Goal: Information Seeking & Learning: Find contact information

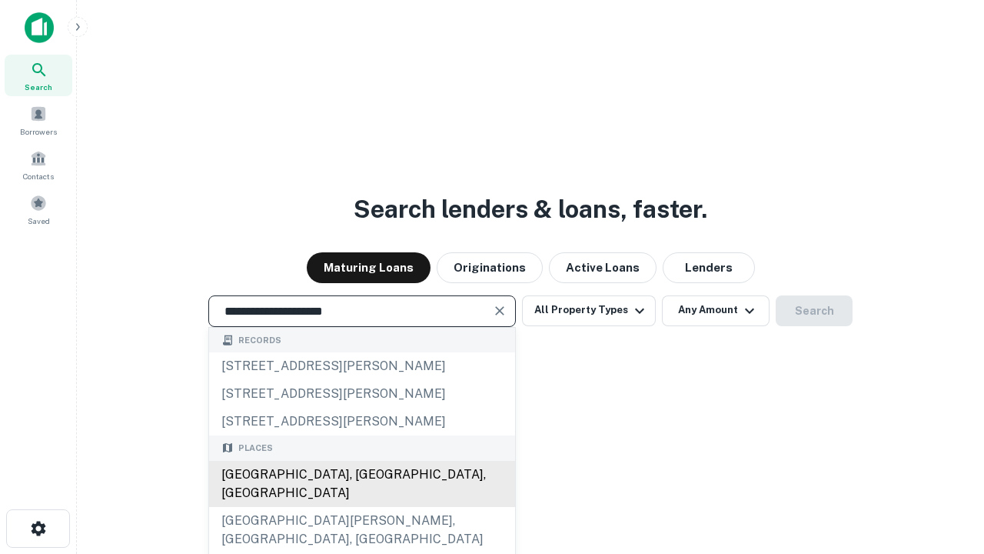
click at [361, 507] on div "Santa Monica, CA, USA" at bounding box center [362, 484] width 306 height 46
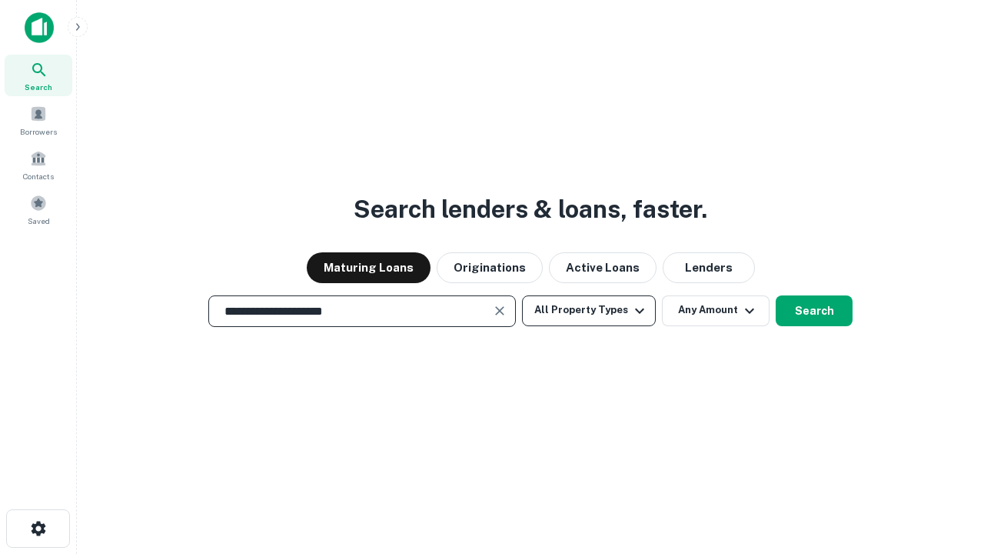
type input "**********"
click at [589, 310] on button "All Property Types" at bounding box center [589, 310] width 134 height 31
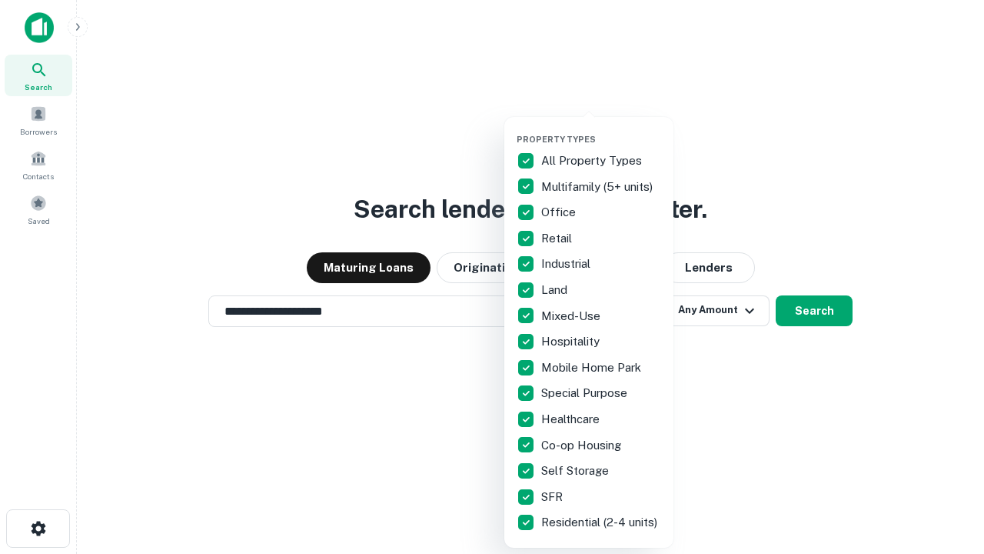
click at [601, 129] on button "button" at bounding box center [601, 129] width 169 height 1
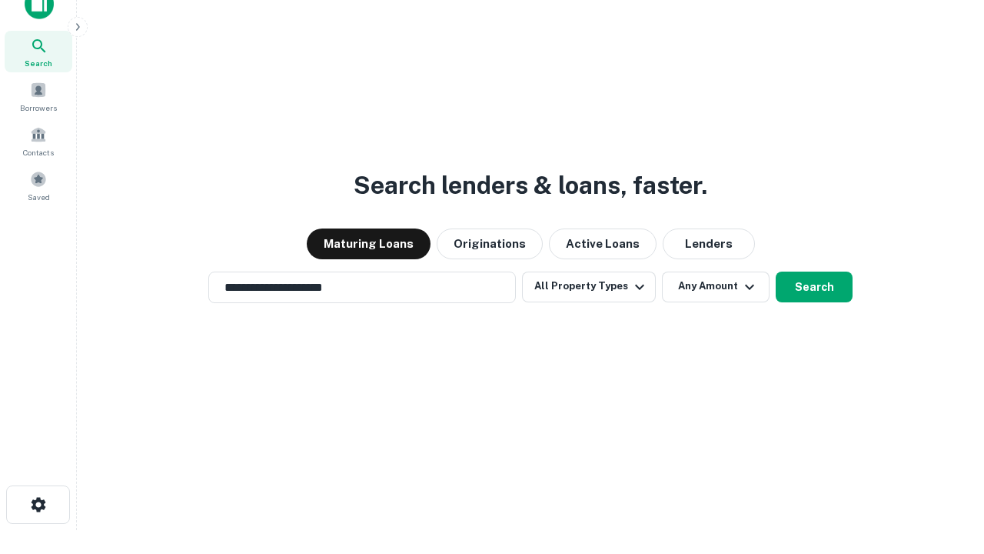
scroll to position [9, 185]
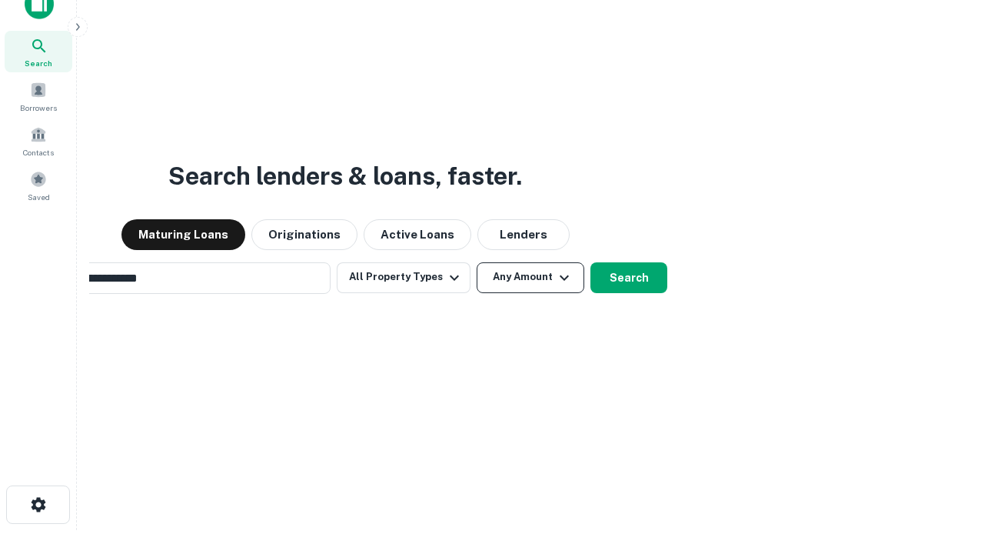
click at [477, 262] on button "Any Amount" at bounding box center [531, 277] width 108 height 31
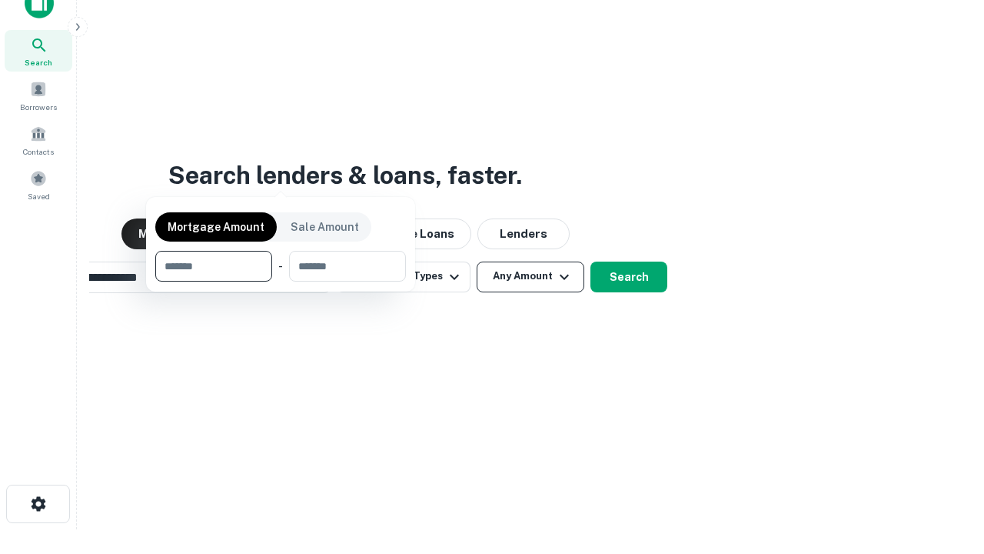
scroll to position [111, 435]
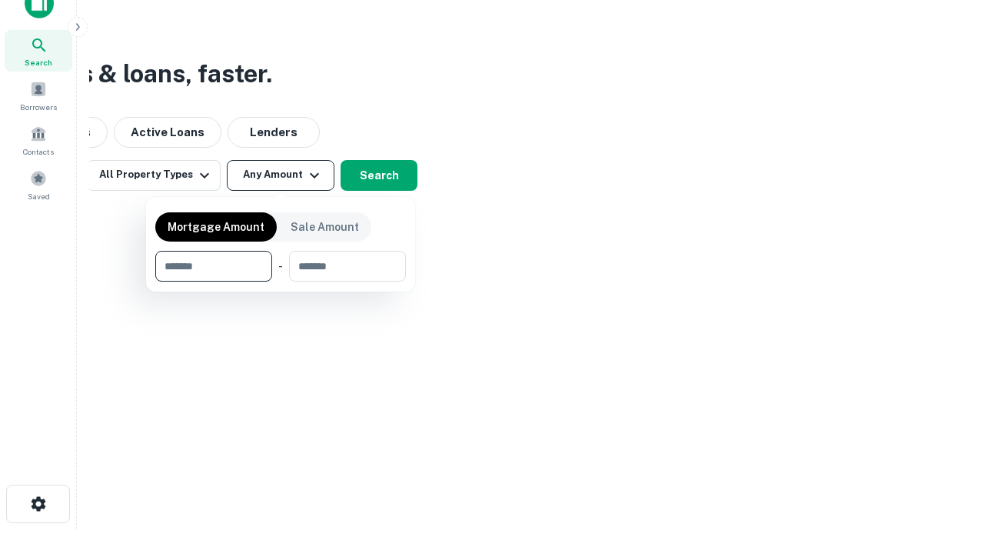
type input "*******"
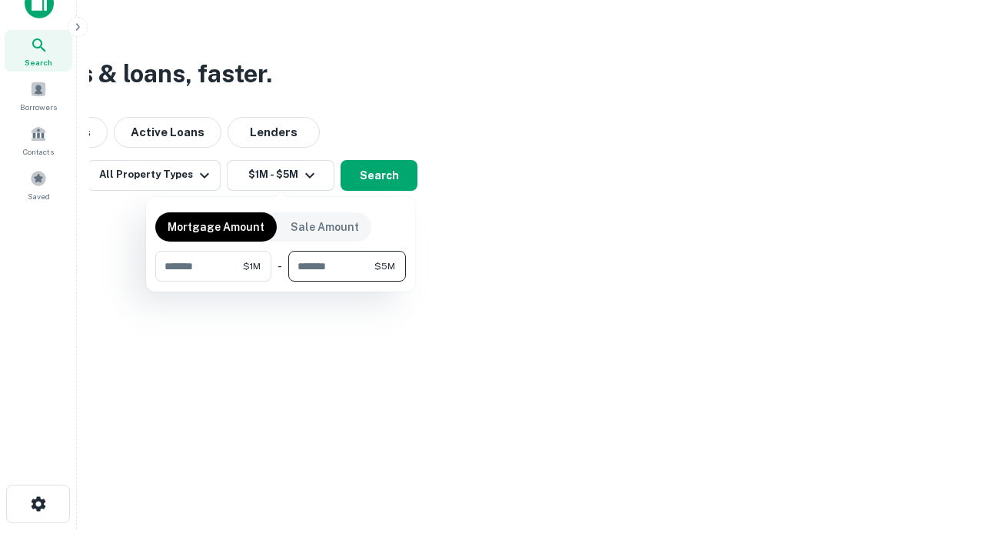
type input "*******"
click at [281, 281] on button "button" at bounding box center [280, 281] width 251 height 1
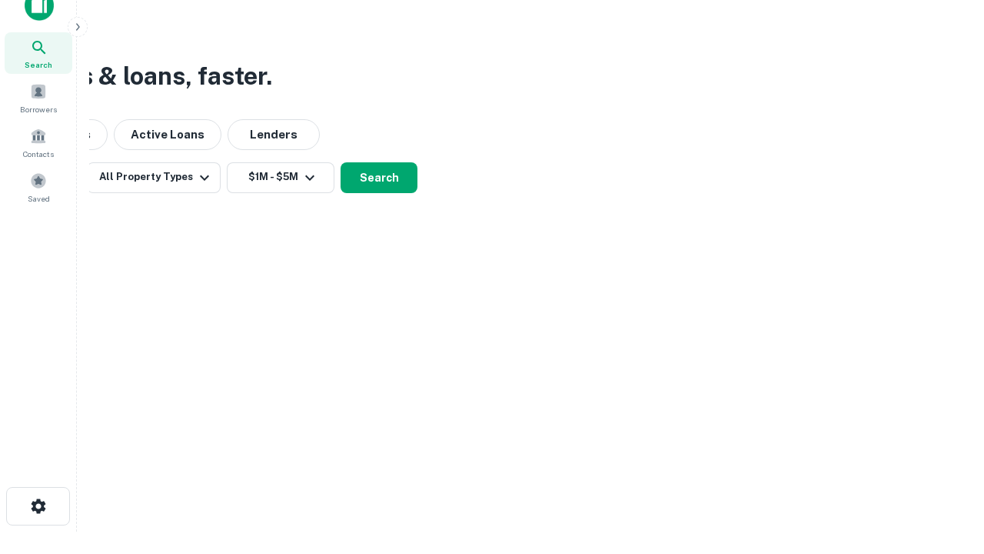
scroll to position [9, 284]
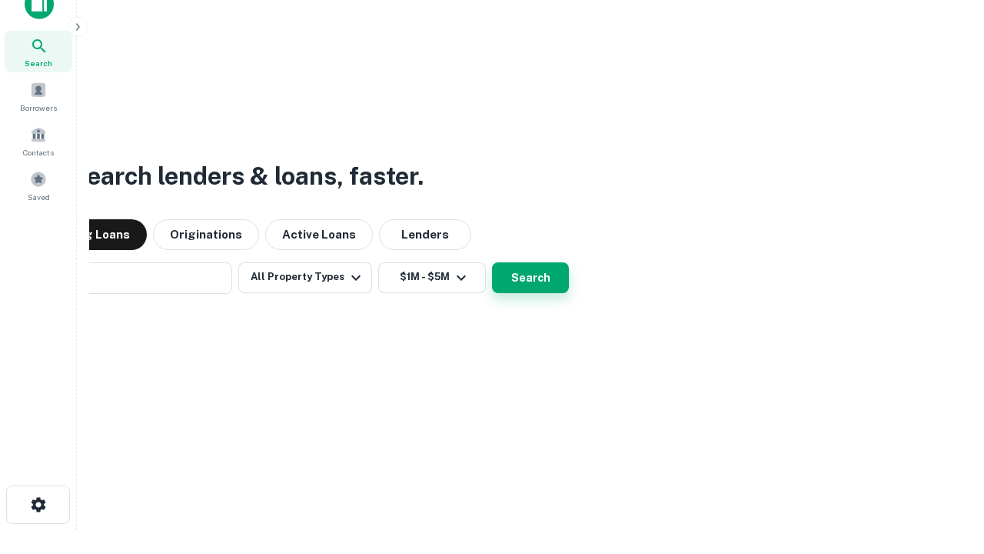
click at [492, 262] on button "Search" at bounding box center [530, 277] width 77 height 31
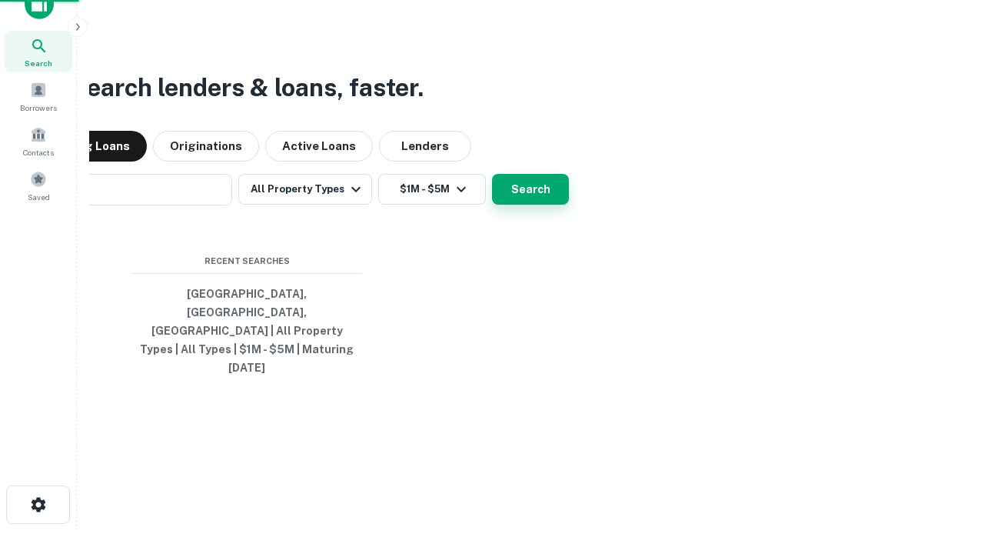
scroll to position [41, 435]
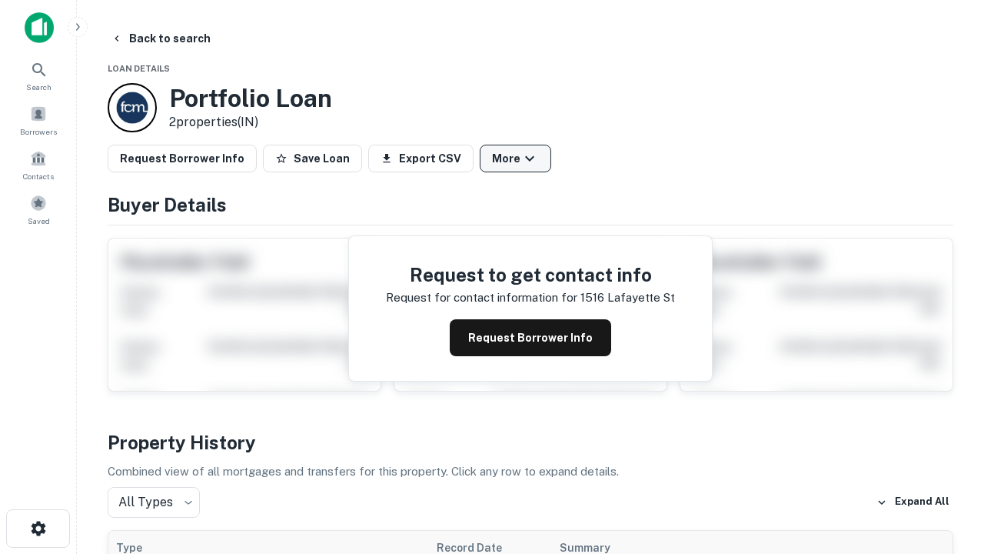
click at [515, 158] on button "More" at bounding box center [516, 159] width 72 height 28
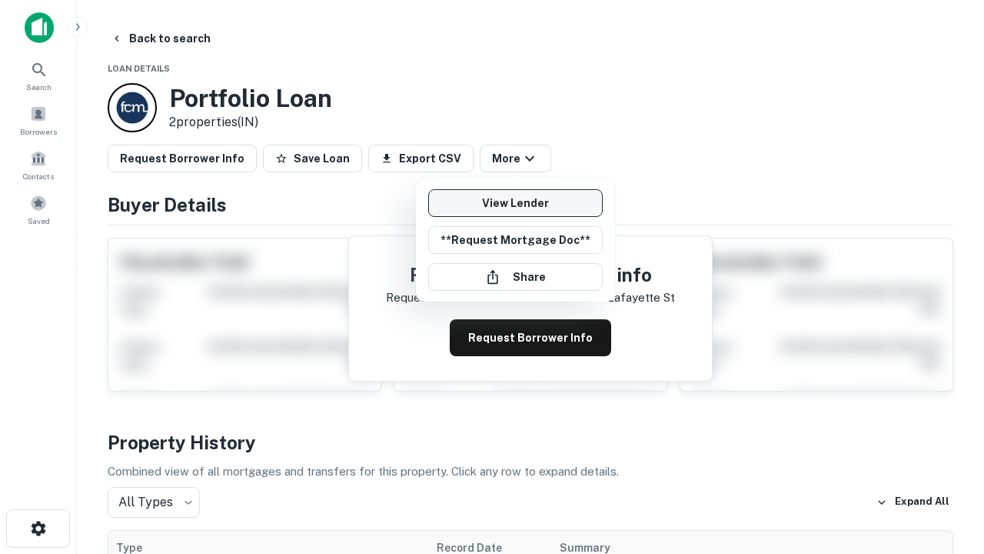
click at [515, 203] on link "View Lender" at bounding box center [515, 203] width 175 height 28
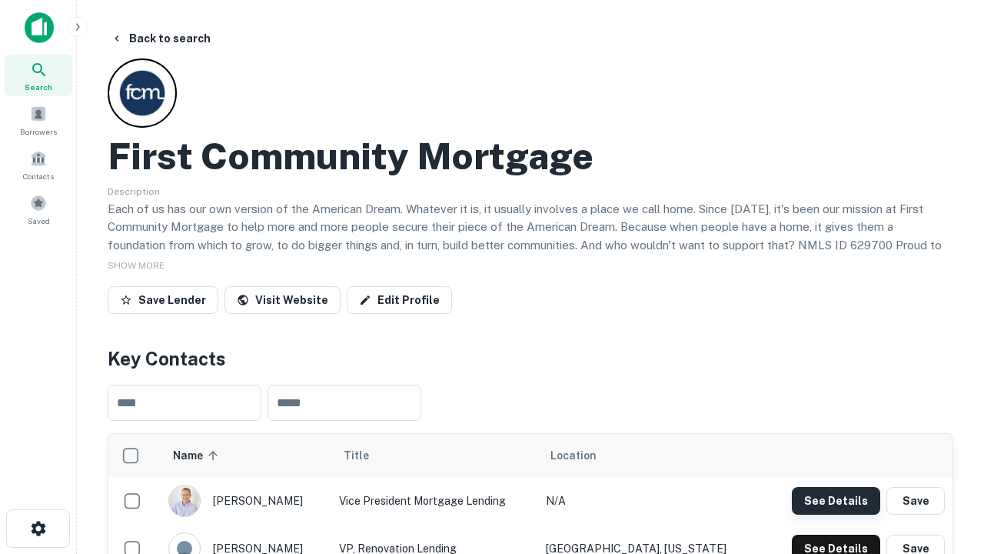
click at [836, 500] on button "See Details" at bounding box center [836, 501] width 88 height 28
click at [38, 528] on icon "button" at bounding box center [38, 528] width 18 height 18
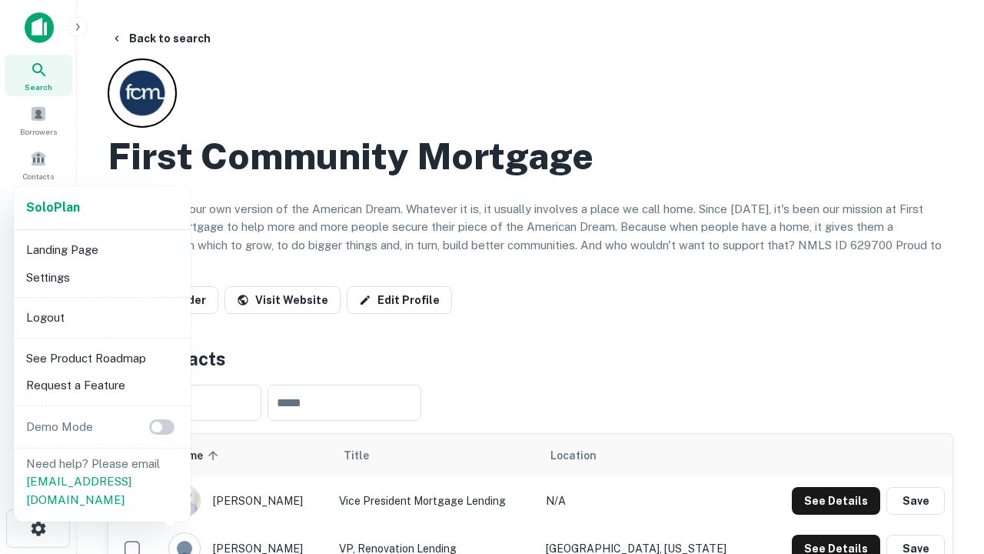
click at [102, 317] on li "Logout" at bounding box center [102, 318] width 165 height 28
